Goal: Information Seeking & Learning: Learn about a topic

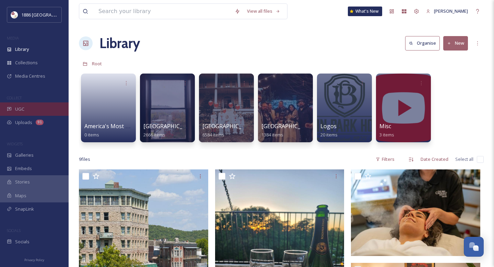
click at [37, 103] on div "UGC" at bounding box center [34, 108] width 69 height 13
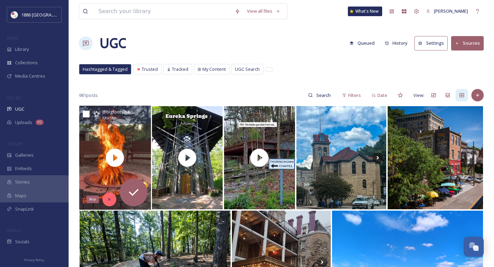
click at [113, 199] on div "Skip" at bounding box center [109, 199] width 14 height 14
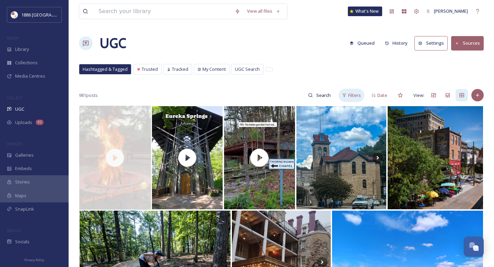
click at [355, 98] on span "Filters" at bounding box center [354, 95] width 13 height 7
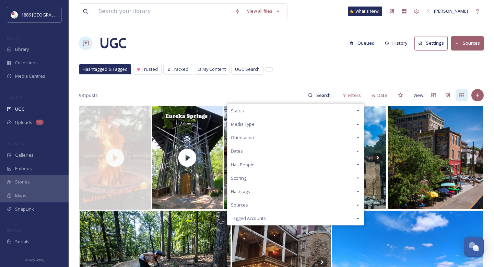
click at [284, 175] on div "Scoring" at bounding box center [295, 177] width 137 height 13
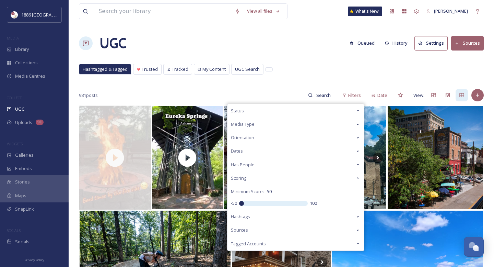
drag, startPoint x: 276, startPoint y: 202, endPoint x: 271, endPoint y: 62, distance: 140.1
type input "-50"
click at [239, 203] on input "range" at bounding box center [273, 203] width 69 height 5
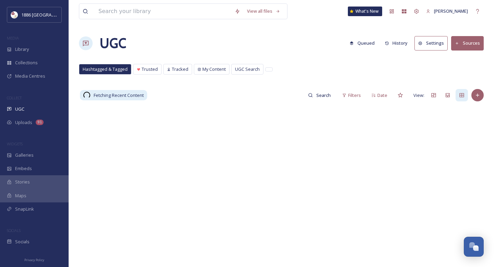
click at [275, 80] on div "View all files What's New Gina Rambo UGC Queued History Settings Sources Hashta…" at bounding box center [281, 186] width 425 height 372
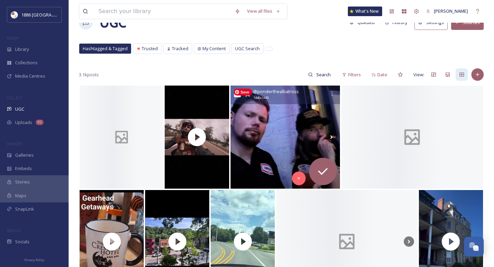
scroll to position [23, 0]
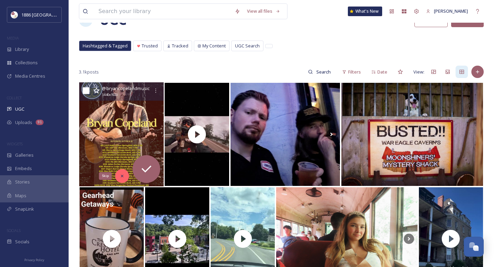
click at [124, 177] on icon at bounding box center [122, 175] width 5 height 5
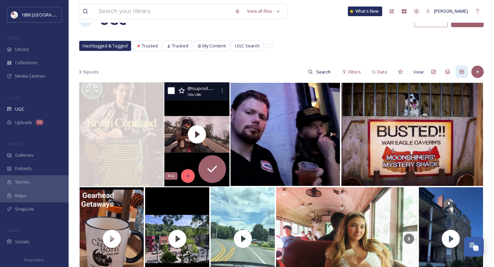
click at [191, 172] on div "Skip" at bounding box center [188, 176] width 14 height 14
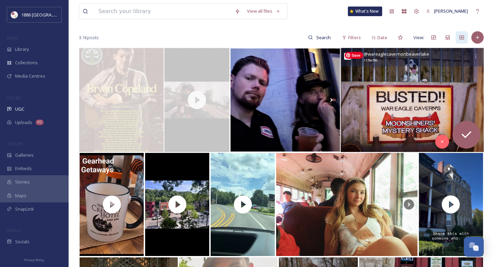
scroll to position [58, 0]
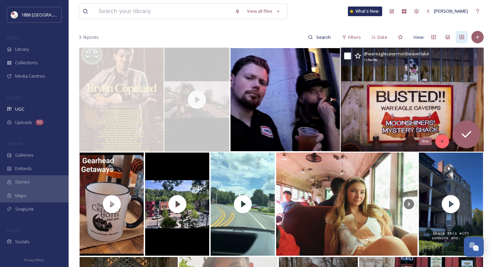
click at [440, 143] on icon at bounding box center [442, 141] width 5 height 5
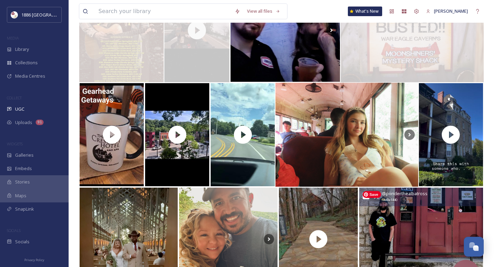
scroll to position [128, 0]
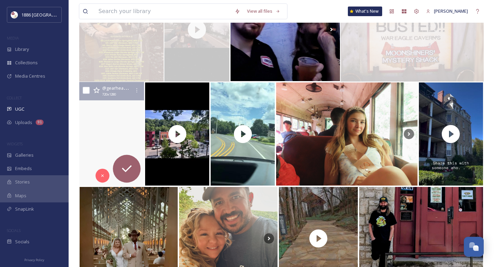
click at [129, 143] on video "All of our Melodies & Mystique travelers will hit the road soon! This is a must…" at bounding box center [111, 134] width 65 height 104
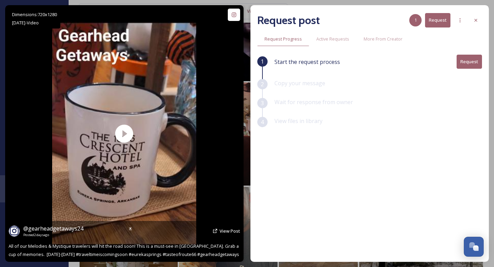
scroll to position [150, 0]
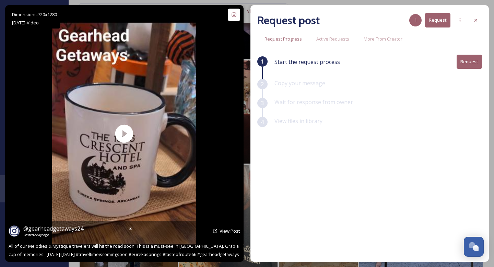
click at [56, 229] on span "@ gearheadgetaways24" at bounding box center [53, 228] width 60 height 8
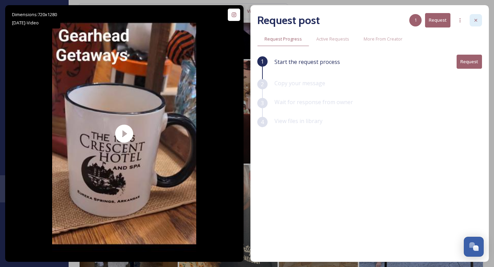
click at [471, 24] on div at bounding box center [476, 20] width 12 height 12
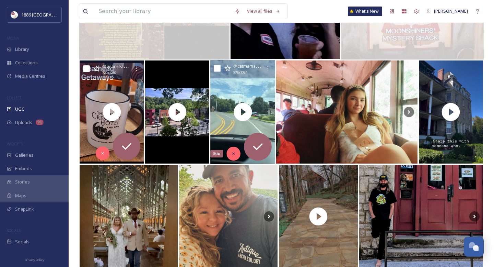
click at [237, 153] on div "Skip" at bounding box center [234, 154] width 14 height 14
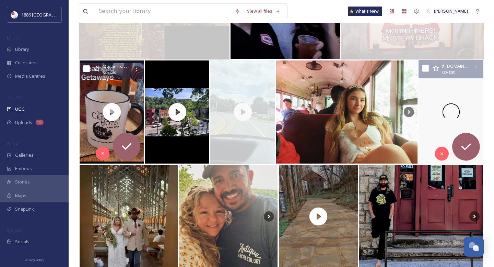
click at [453, 114] on span at bounding box center [450, 111] width 17 height 17
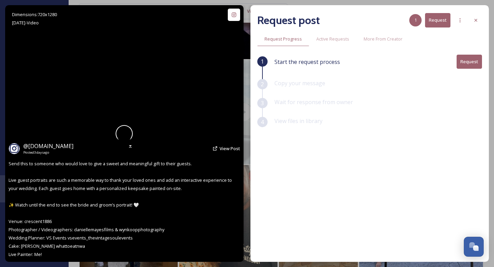
click at [192, 97] on div at bounding box center [124, 133] width 144 height 256
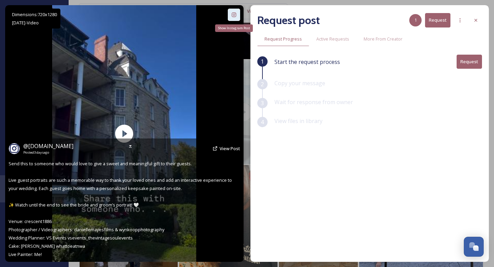
click at [234, 16] on icon at bounding box center [233, 14] width 5 height 5
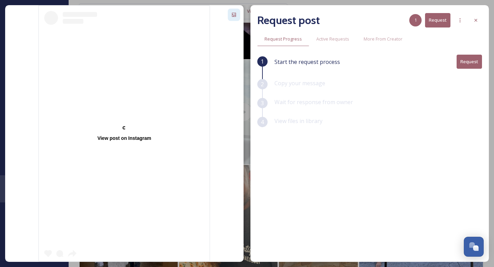
click at [129, 137] on div "View post on Instagram" at bounding box center [124, 138] width 54 height 6
click at [473, 17] on div at bounding box center [476, 20] width 12 height 12
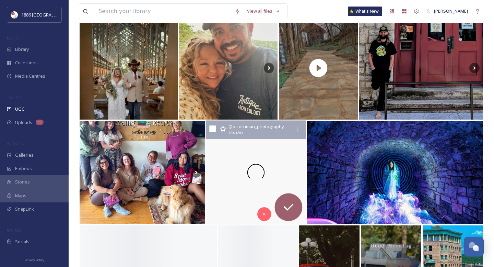
scroll to position [299, 0]
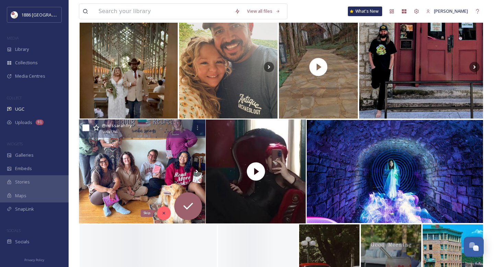
click at [163, 210] on div "Skip" at bounding box center [164, 213] width 14 height 14
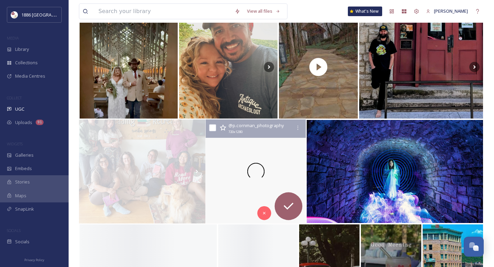
click at [229, 198] on div at bounding box center [256, 171] width 100 height 104
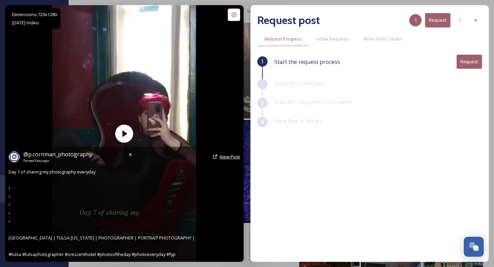
click at [230, 155] on span "View Post" at bounding box center [230, 156] width 21 height 6
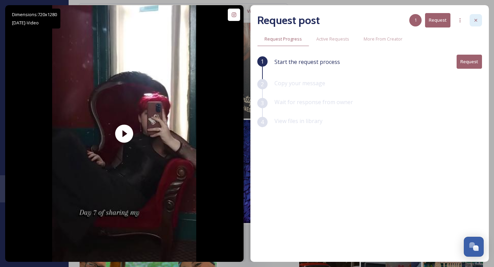
click at [477, 19] on icon at bounding box center [476, 20] width 3 height 3
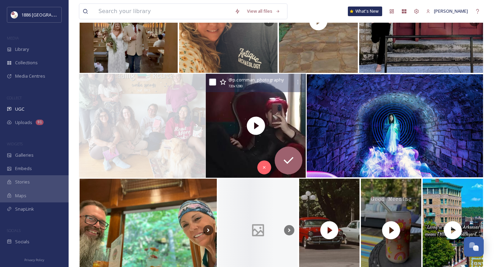
scroll to position [349, 0]
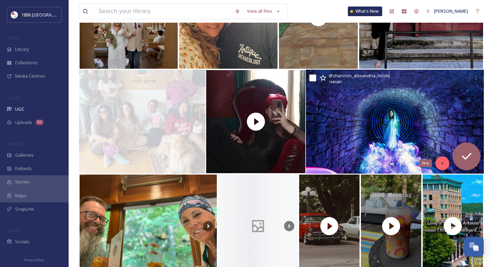
click at [441, 162] on icon at bounding box center [442, 163] width 2 height 2
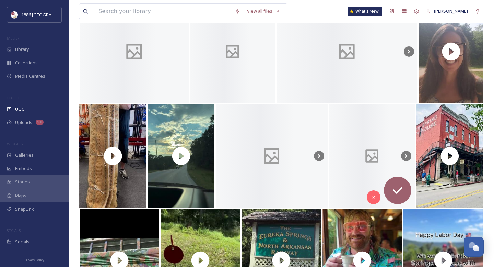
scroll to position [942, 0]
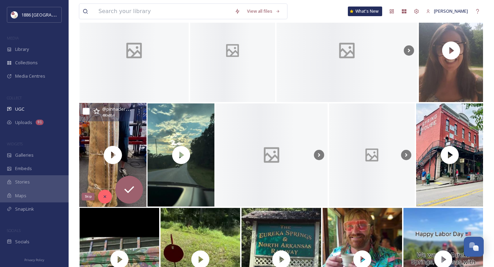
click at [107, 197] on icon at bounding box center [105, 196] width 5 height 5
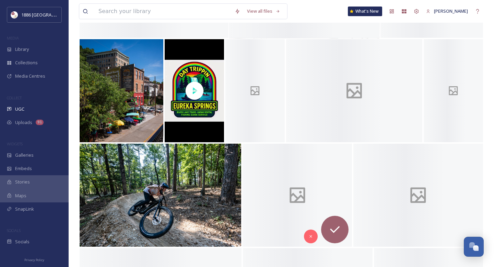
scroll to position [1319, 0]
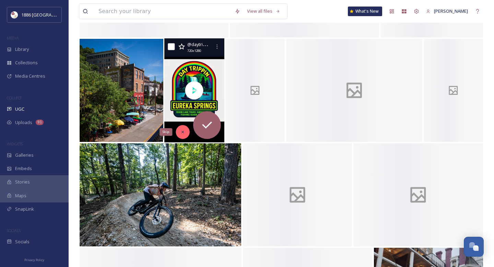
click at [183, 132] on icon at bounding box center [183, 132] width 2 height 2
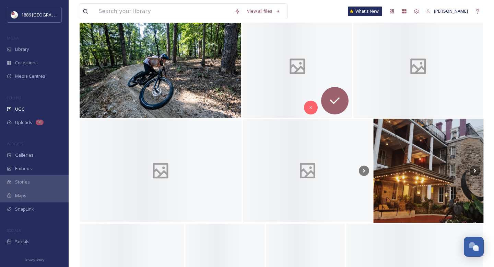
scroll to position [1463, 0]
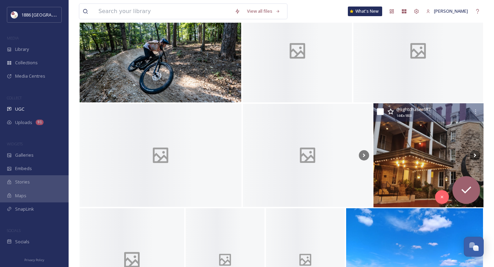
click at [455, 121] on div "@ lightchaser687 1440 x 1800" at bounding box center [428, 112] width 110 height 19
click at [395, 157] on img at bounding box center [428, 155] width 110 height 104
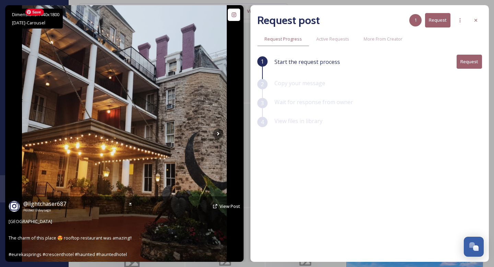
click at [157, 176] on img at bounding box center [124, 133] width 205 height 256
click at [233, 16] on icon at bounding box center [233, 14] width 5 height 5
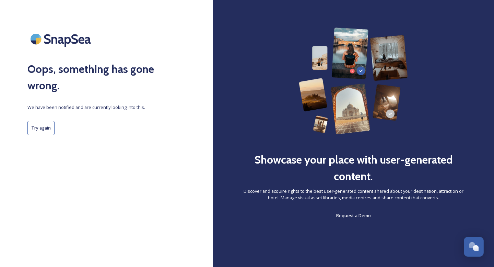
click at [35, 128] on button "Try again" at bounding box center [40, 128] width 27 height 14
